Goal: Transaction & Acquisition: Book appointment/travel/reservation

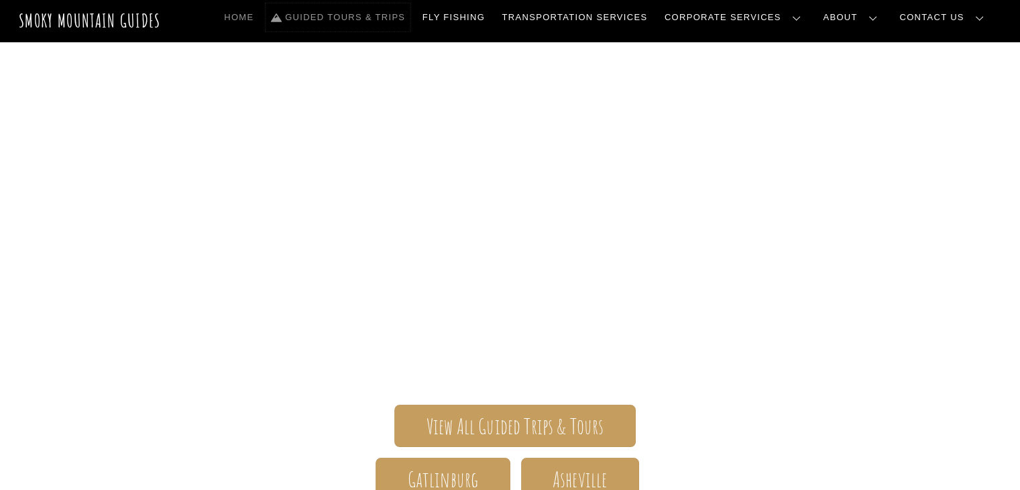
click at [410, 18] on link "Guided Tours & Trips" at bounding box center [338, 17] width 145 height 28
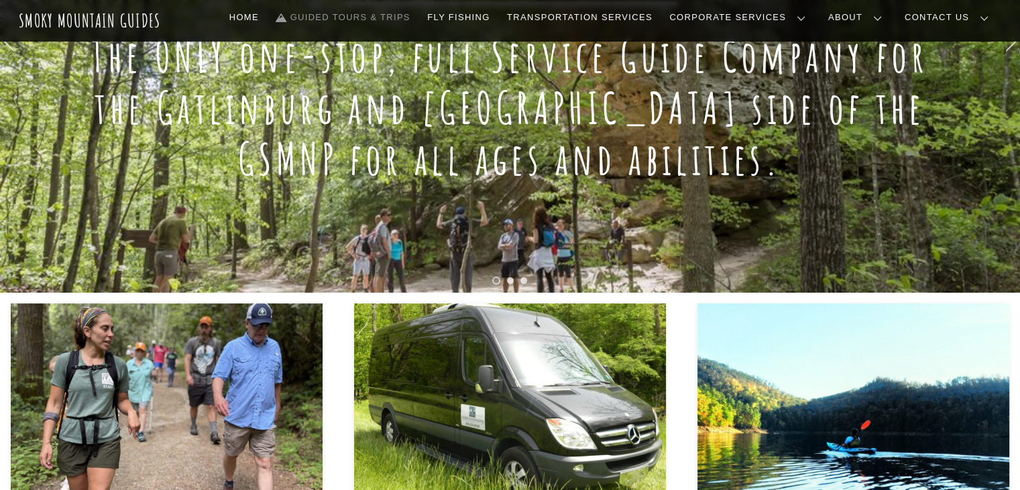
scroll to position [627, 0]
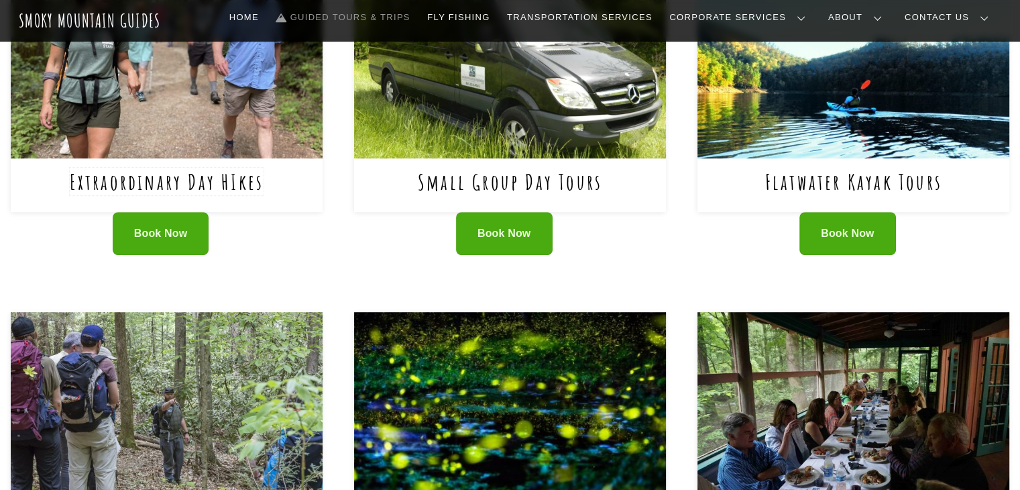
click at [239, 178] on link "Extraordinary Day HIkes" at bounding box center [167, 181] width 194 height 27
click at [384, 19] on link "Guided Tours & Trips" at bounding box center [343, 17] width 145 height 28
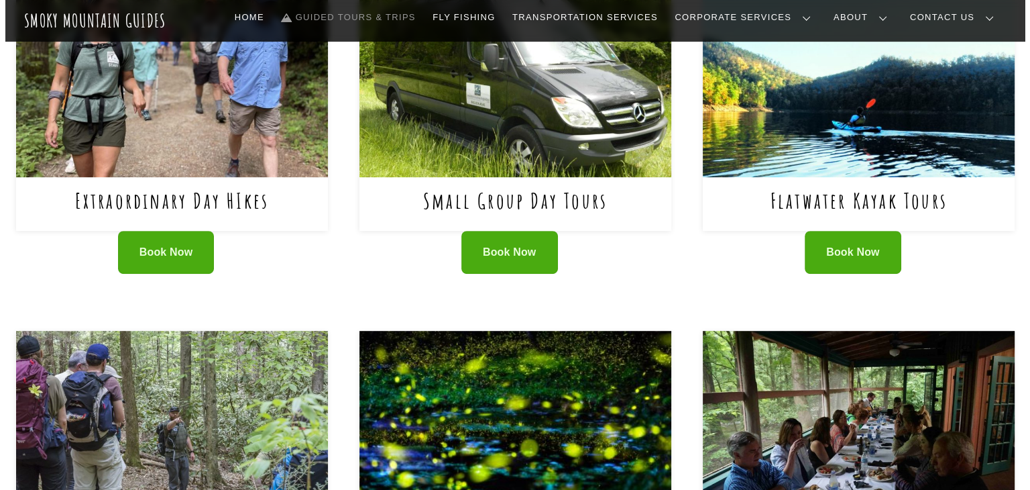
scroll to position [608, 0]
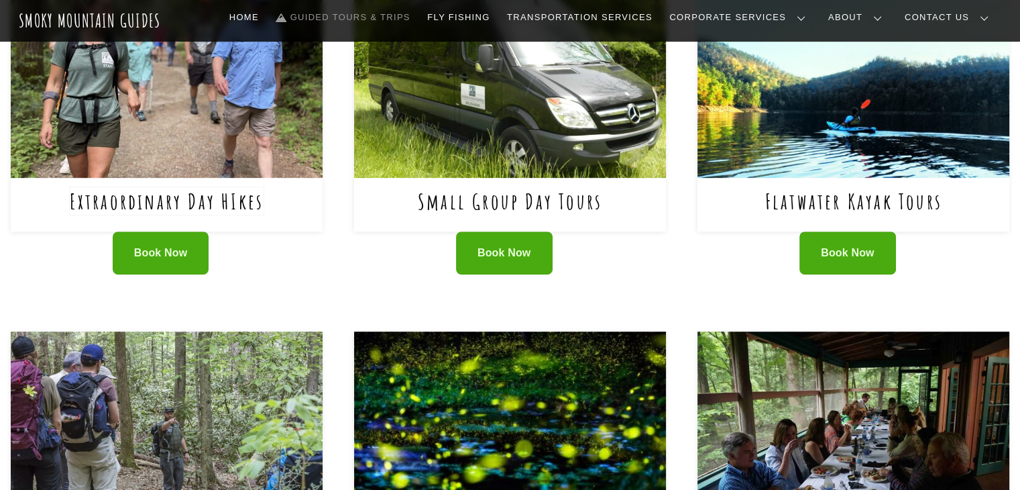
click at [243, 206] on link "Extraordinary Day HIkes" at bounding box center [167, 200] width 194 height 27
